Goal: Transaction & Acquisition: Obtain resource

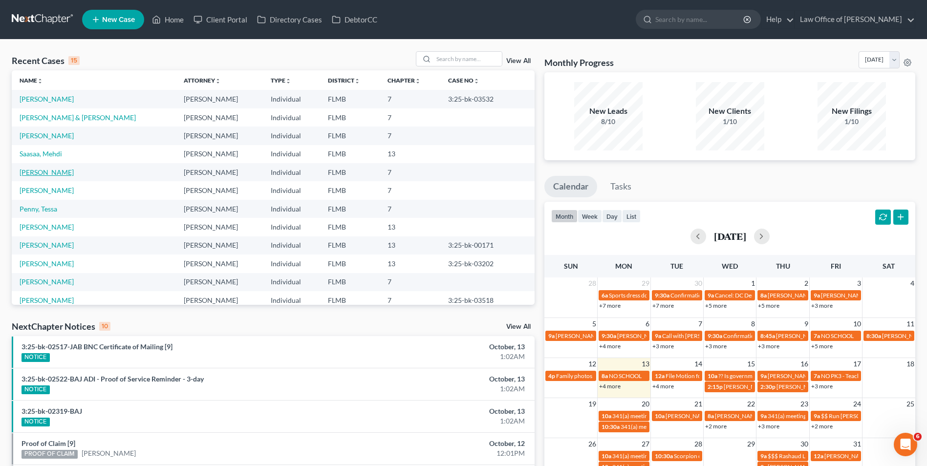
click at [47, 173] on link "[PERSON_NAME]" at bounding box center [47, 172] width 54 height 8
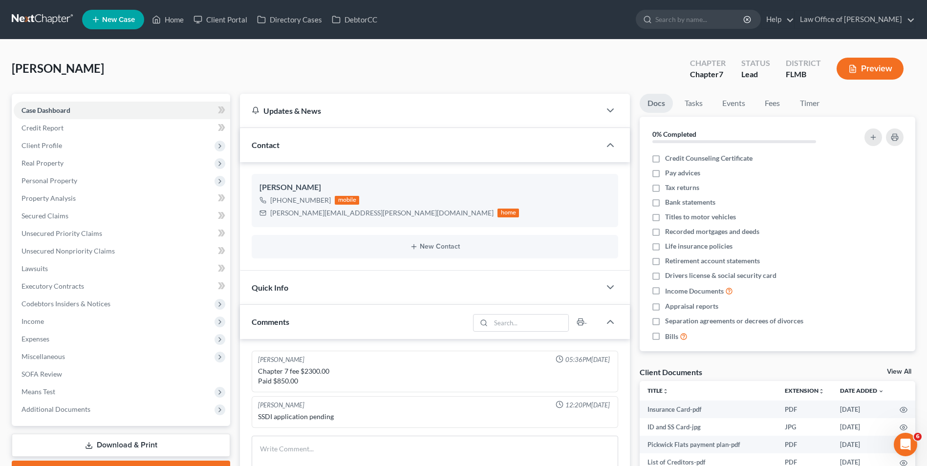
click at [868, 73] on button "Preview" at bounding box center [870, 69] width 67 height 22
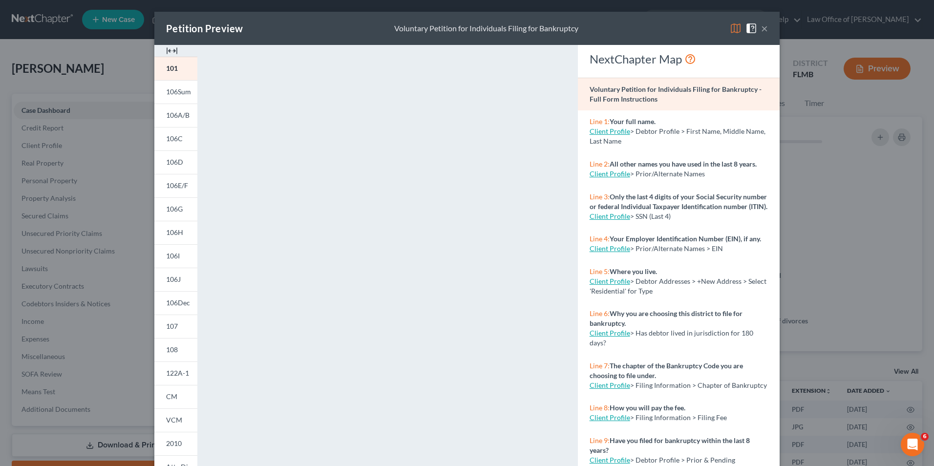
click at [763, 28] on button "×" at bounding box center [764, 28] width 7 height 12
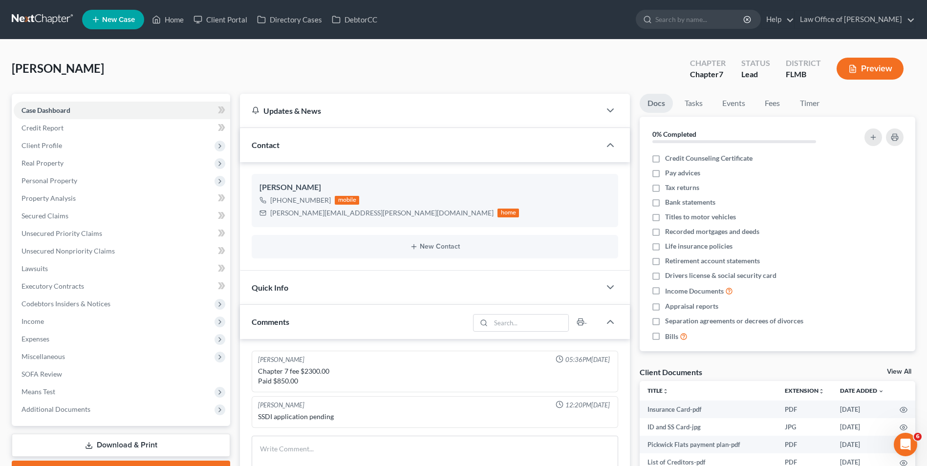
click at [115, 440] on link "Download & Print" at bounding box center [121, 445] width 218 height 23
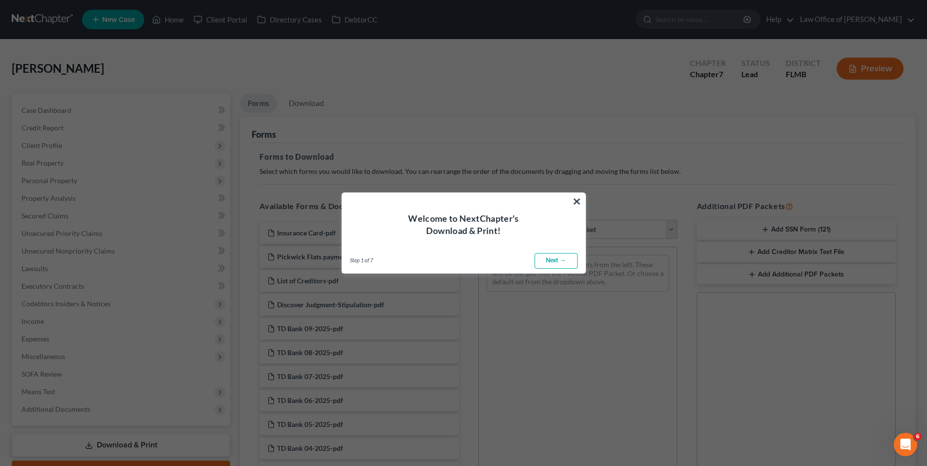
click at [552, 262] on link "Next →" at bounding box center [556, 261] width 43 height 16
select select "0"
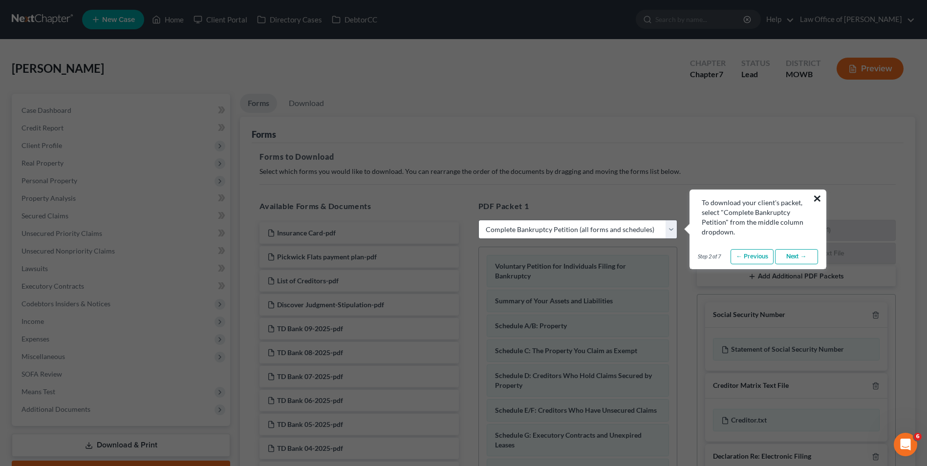
click at [817, 199] on button "×" at bounding box center [817, 199] width 9 height 16
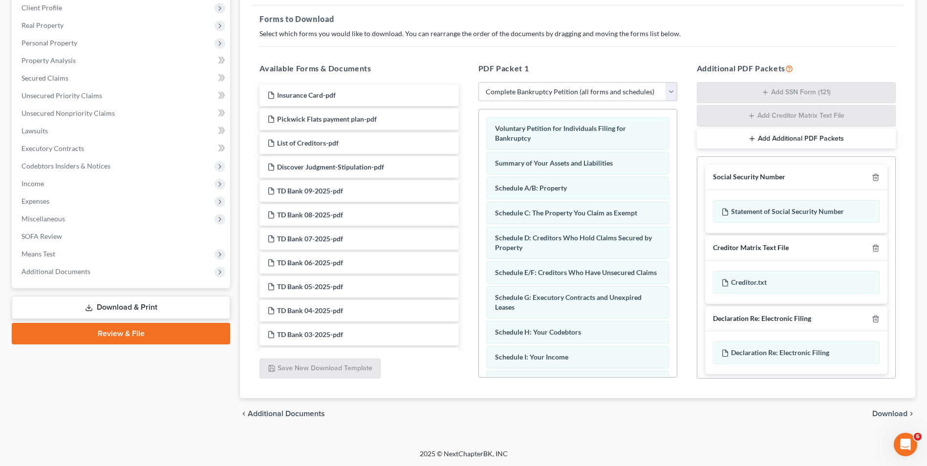
scroll to position [138, 0]
click at [673, 90] on select "Choose Default Petition PDF Packet Complete Bankruptcy Petition (all forms and …" at bounding box center [577, 92] width 199 height 20
click at [478, 82] on select "Choose Default Petition PDF Packet Complete Bankruptcy Petition (all forms and …" at bounding box center [577, 92] width 199 height 20
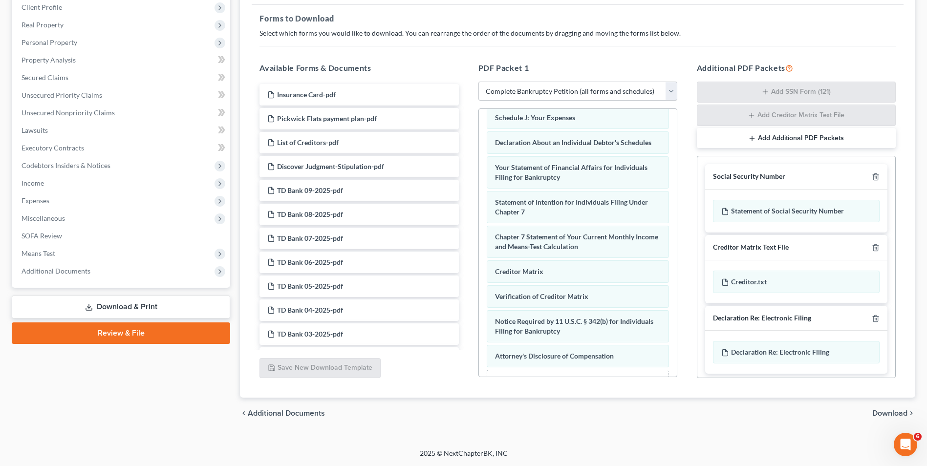
scroll to position [311, 0]
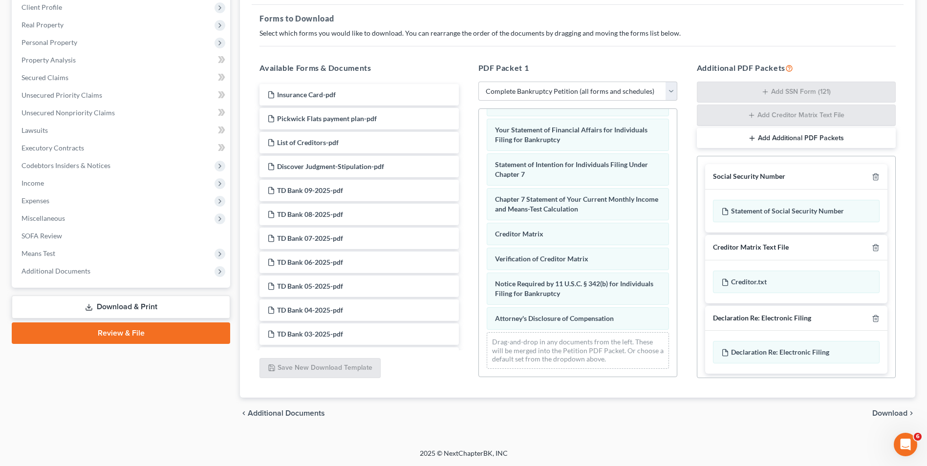
click at [126, 305] on link "Download & Print" at bounding box center [121, 307] width 218 height 23
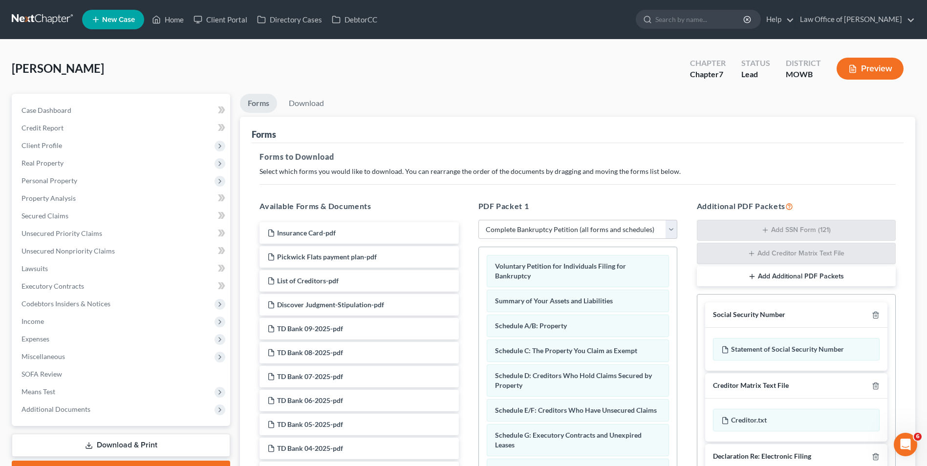
scroll to position [98, 0]
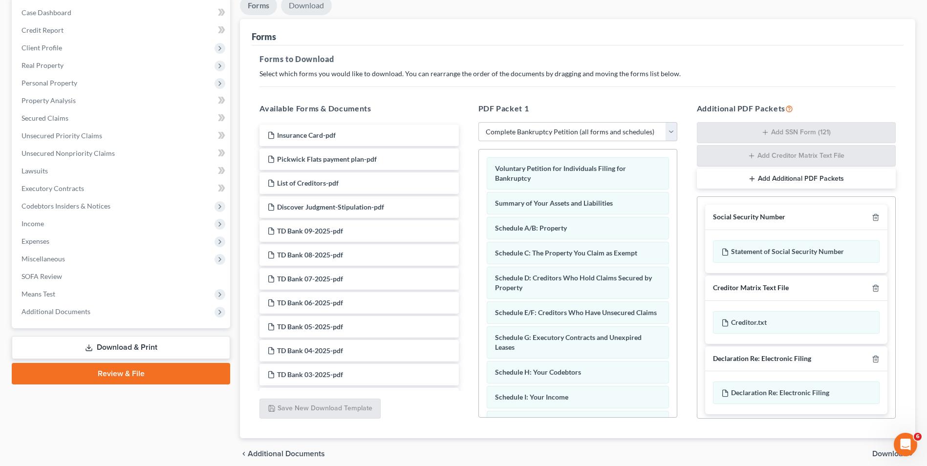
click at [312, 7] on link "Download" at bounding box center [306, 5] width 51 height 19
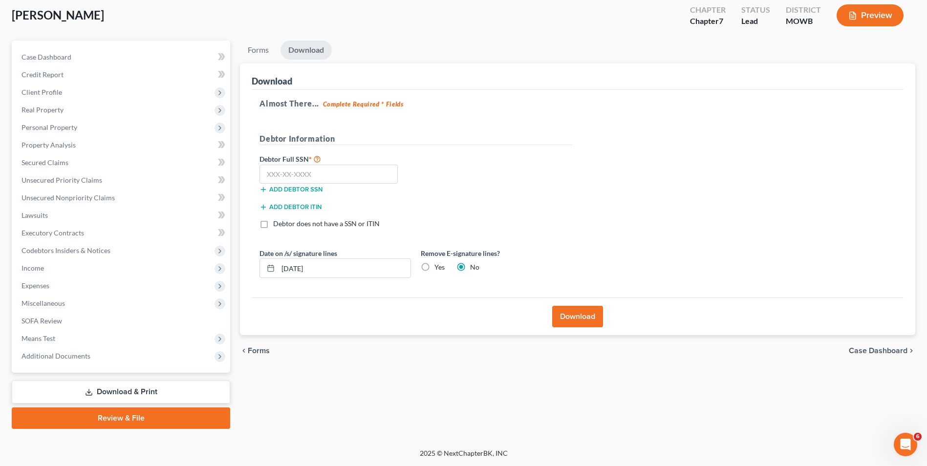
scroll to position [53, 0]
click at [267, 174] on input "text" at bounding box center [329, 175] width 138 height 20
type input "085-46-9429"
click at [574, 319] on button "Download" at bounding box center [577, 317] width 51 height 22
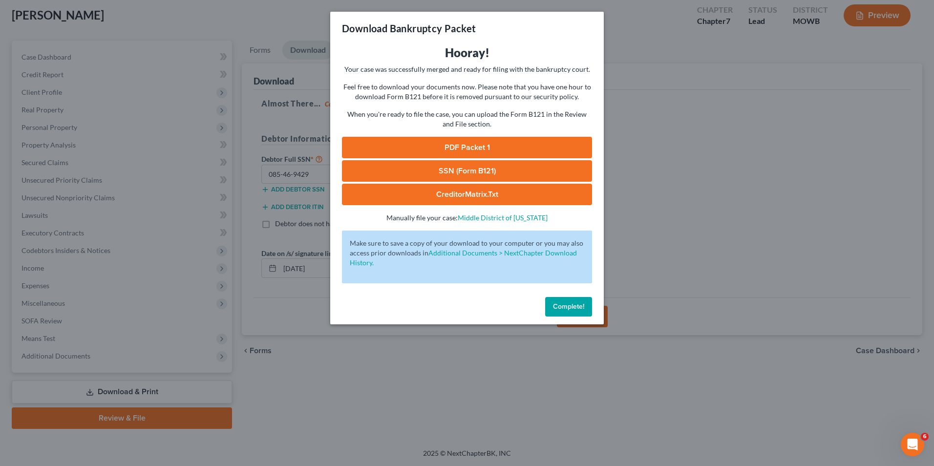
click at [565, 300] on button "Complete!" at bounding box center [568, 307] width 47 height 20
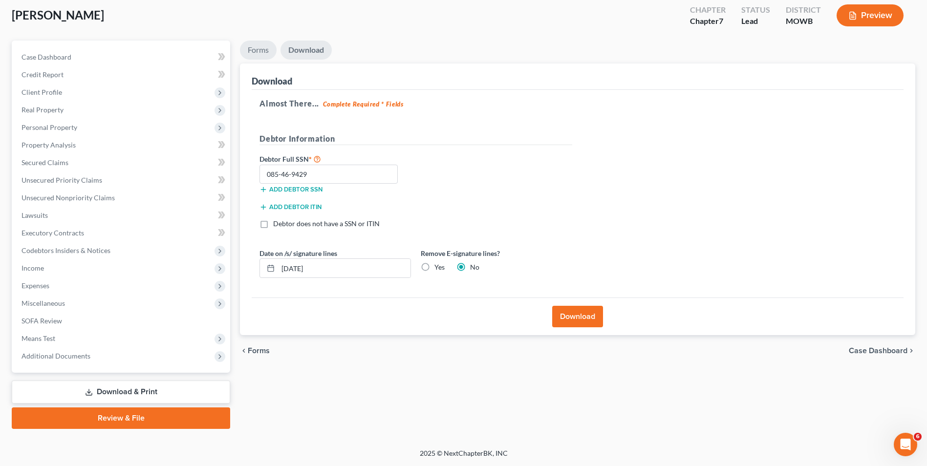
click at [258, 55] on link "Forms" at bounding box center [258, 50] width 37 height 19
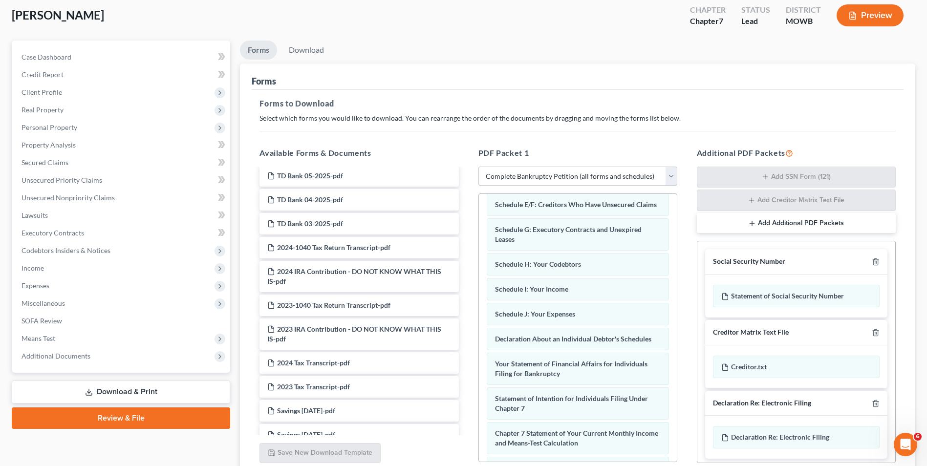
scroll to position [18, 0]
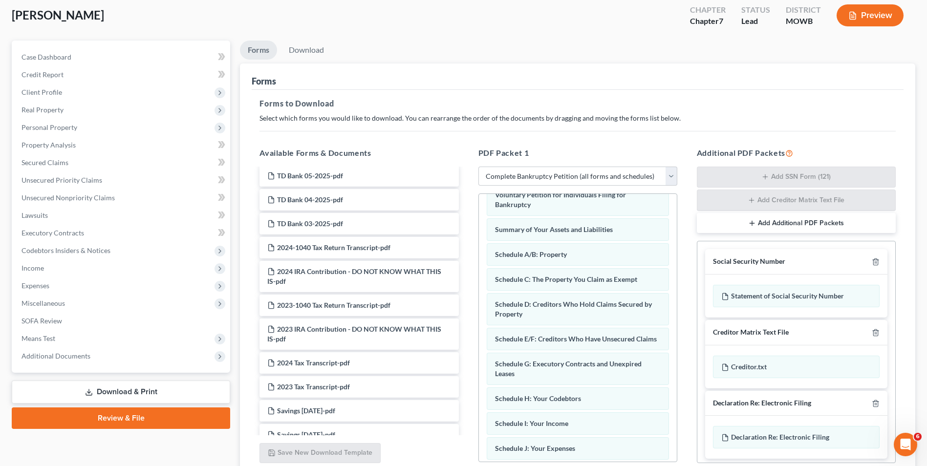
click at [151, 392] on link "Download & Print" at bounding box center [121, 392] width 218 height 23
click at [139, 422] on link "Review & File" at bounding box center [121, 419] width 218 height 22
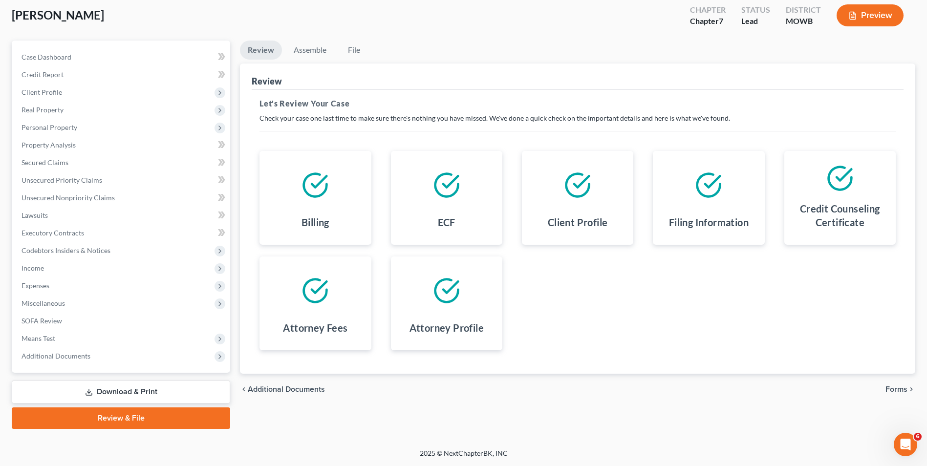
click at [95, 388] on link "Download & Print" at bounding box center [121, 392] width 218 height 23
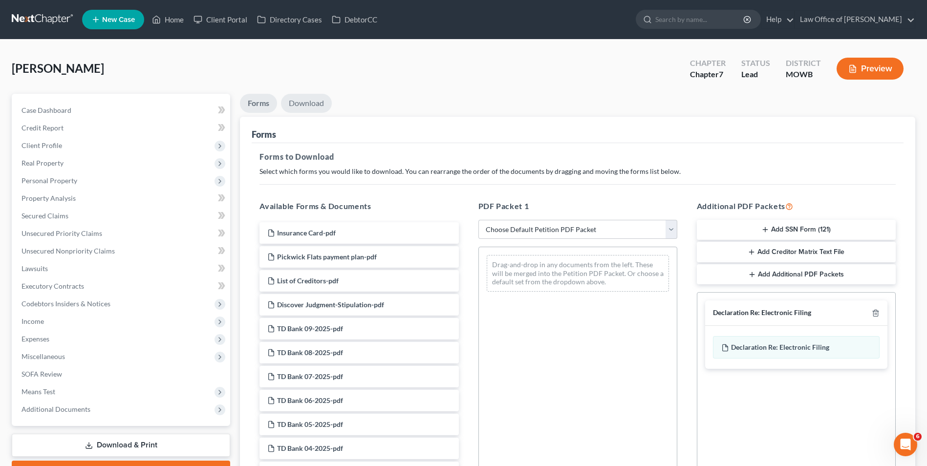
click at [303, 98] on link "Download" at bounding box center [306, 103] width 51 height 19
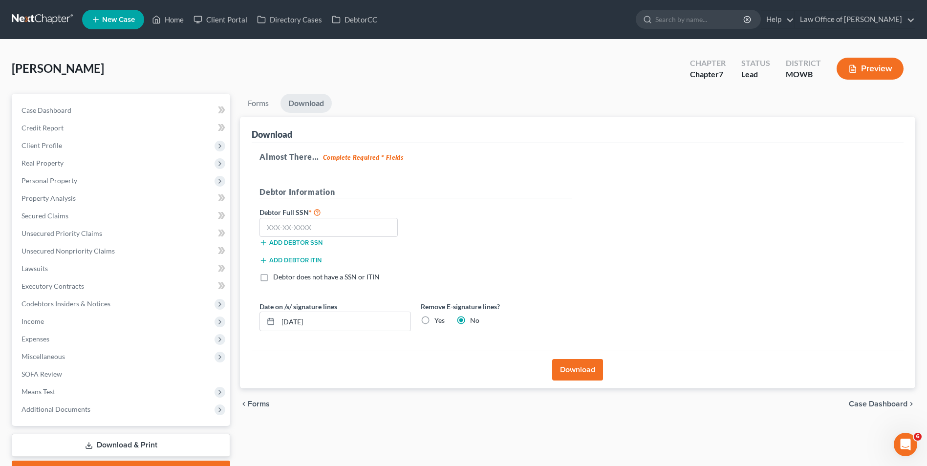
click at [860, 71] on button "Preview" at bounding box center [870, 69] width 67 height 22
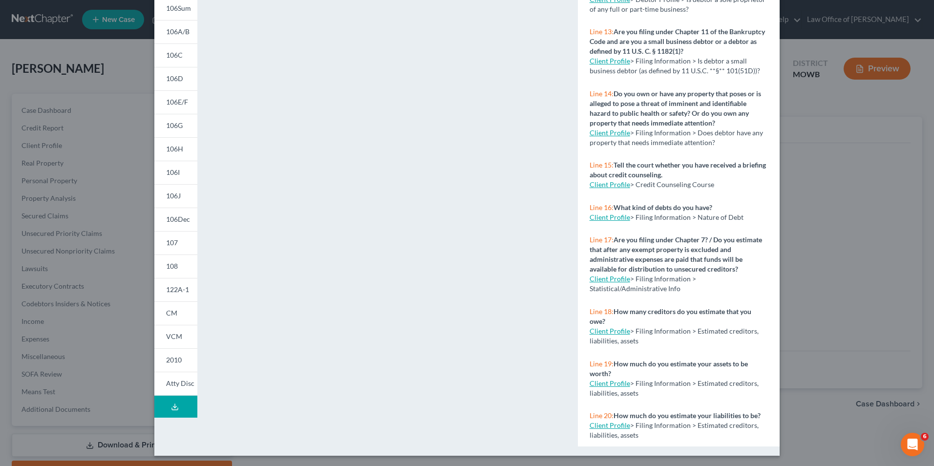
scroll to position [85, 0]
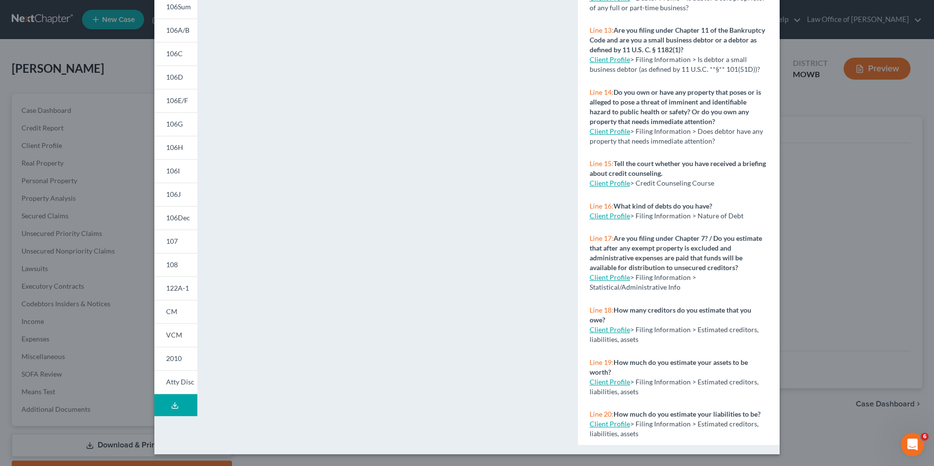
click at [183, 404] on button "Download Draft" at bounding box center [175, 405] width 43 height 22
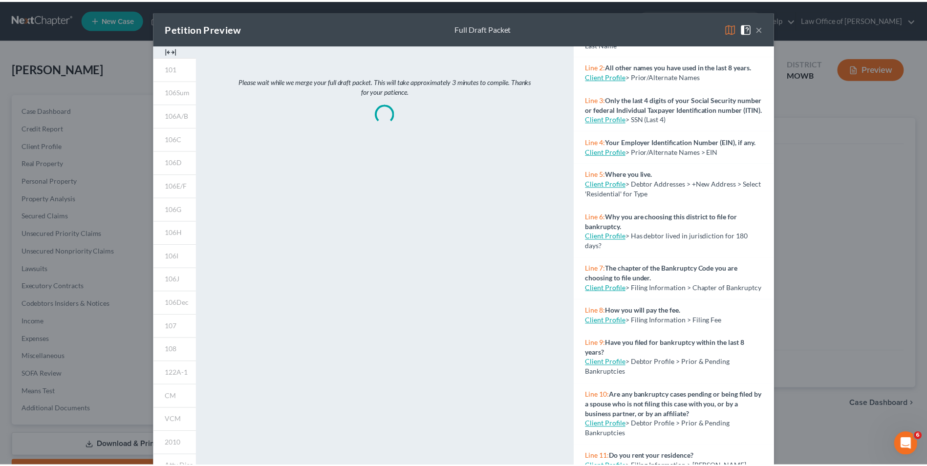
scroll to position [0, 0]
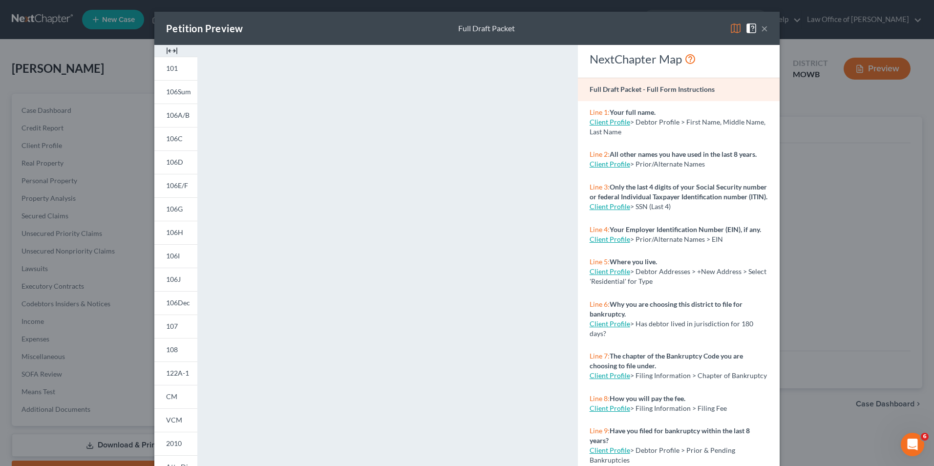
click at [762, 30] on button "×" at bounding box center [764, 28] width 7 height 12
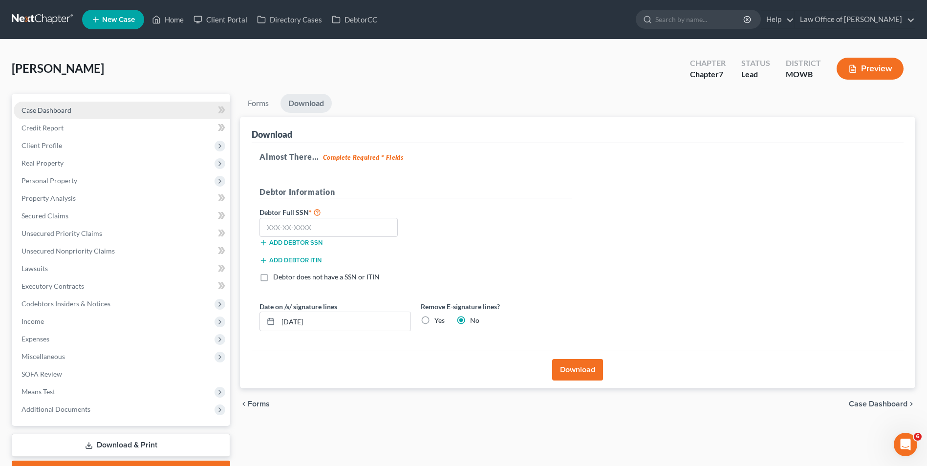
click at [52, 109] on span "Case Dashboard" at bounding box center [47, 110] width 50 height 8
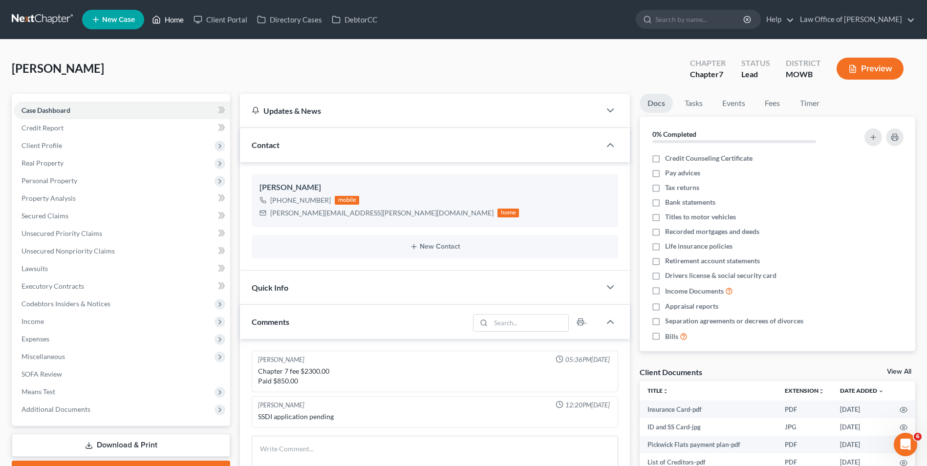
click at [162, 20] on link "Home" at bounding box center [168, 20] width 42 height 18
